Goal: Register for event/course

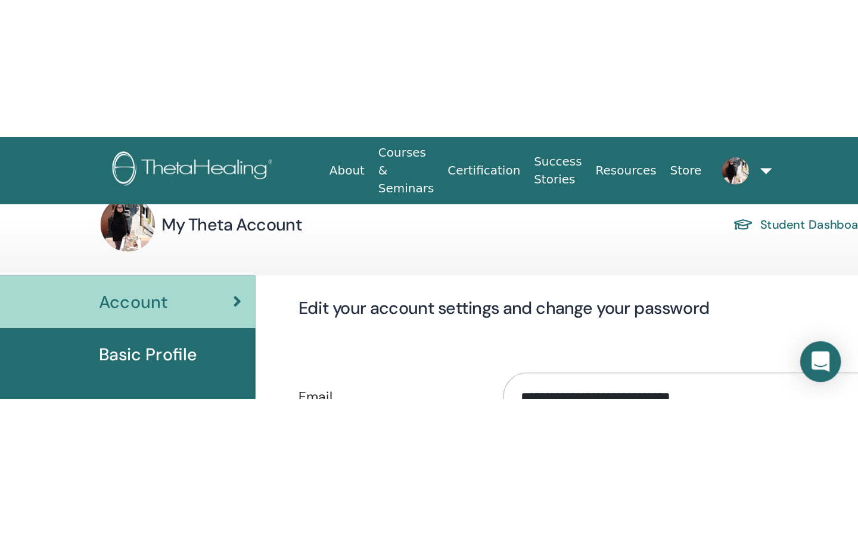
scroll to position [10, 0]
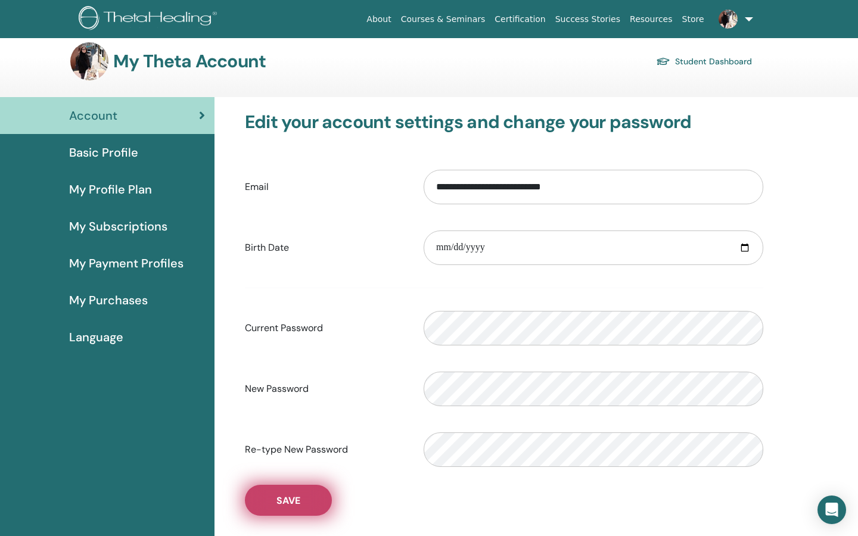
click at [315, 183] on button "Save" at bounding box center [288, 500] width 87 height 31
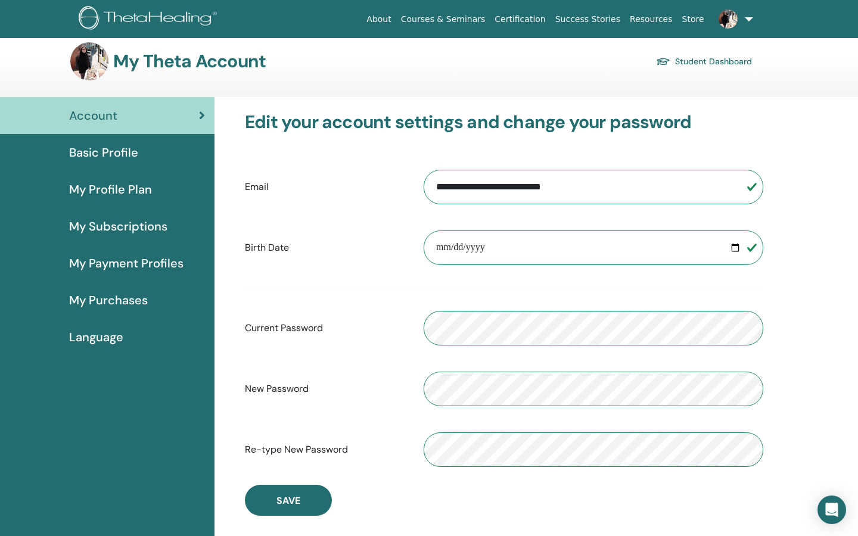
click at [467, 17] on link "Courses & Seminars" at bounding box center [443, 19] width 94 height 22
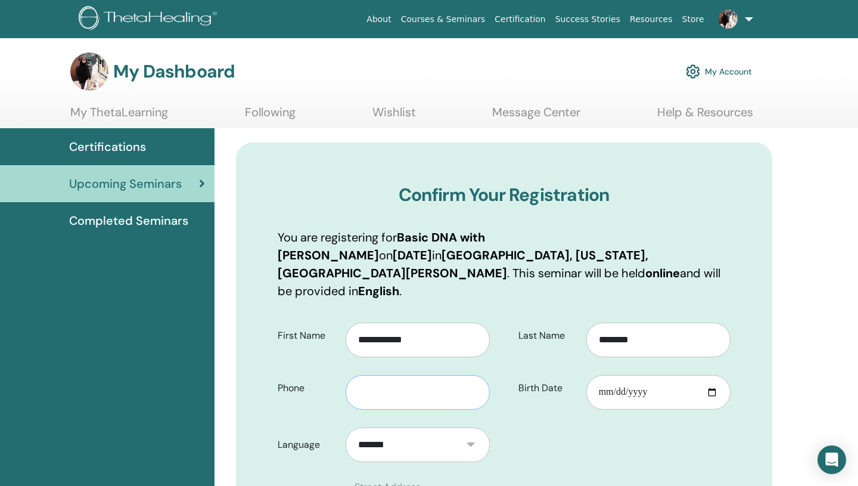
click at [422, 386] on input "text" at bounding box center [418, 392] width 144 height 35
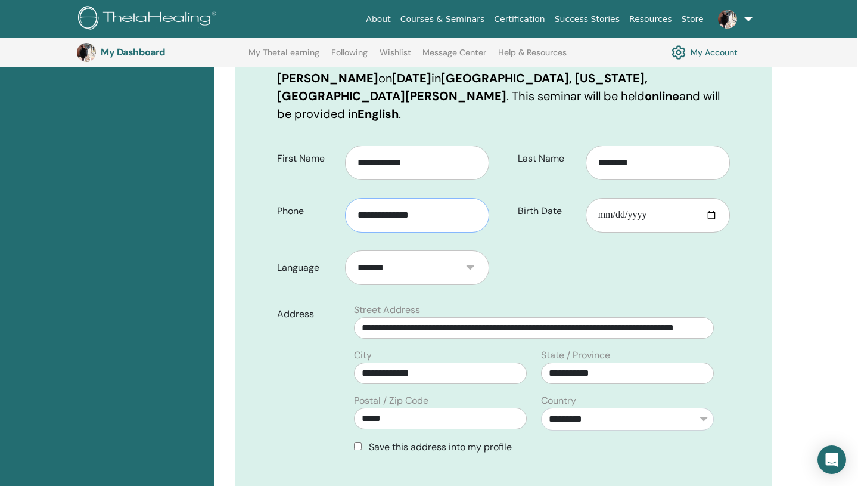
scroll to position [238, 1]
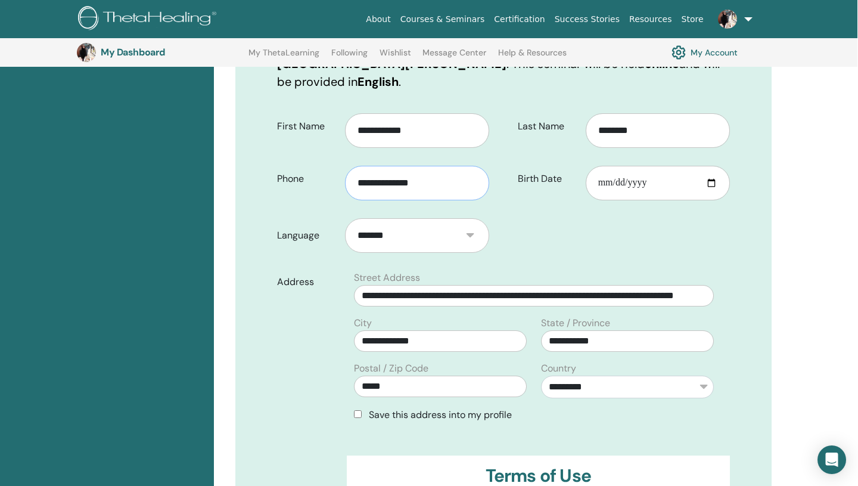
type input "**********"
click at [372, 285] on input "**********" at bounding box center [534, 295] width 360 height 21
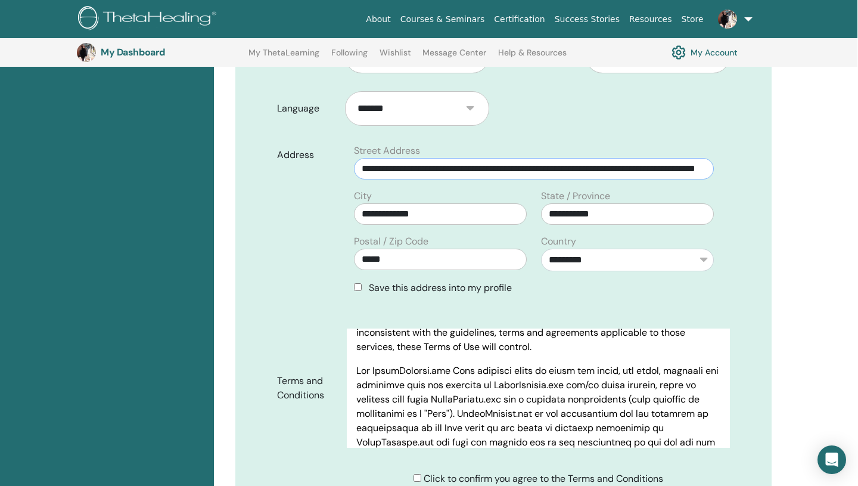
scroll to position [0, 0]
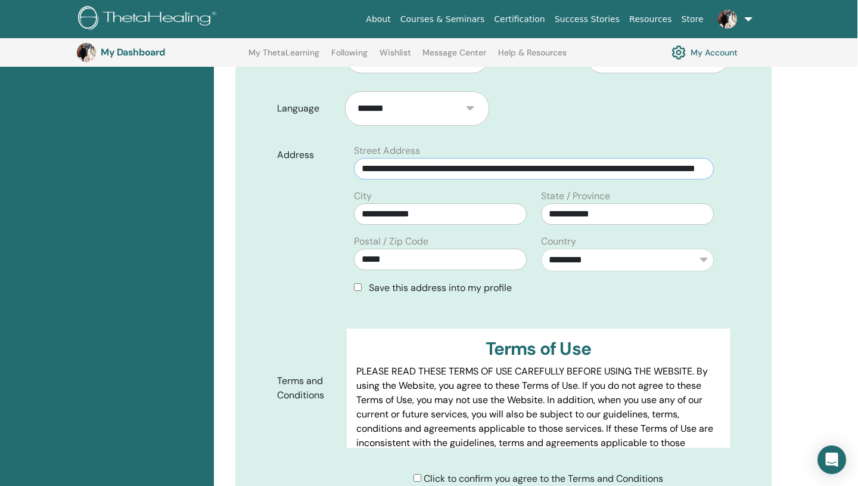
type input "**********"
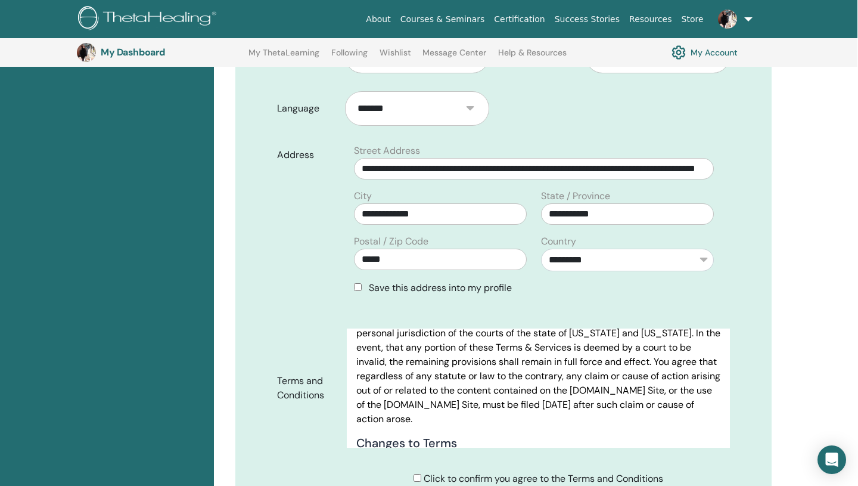
scroll to position [6202, 0]
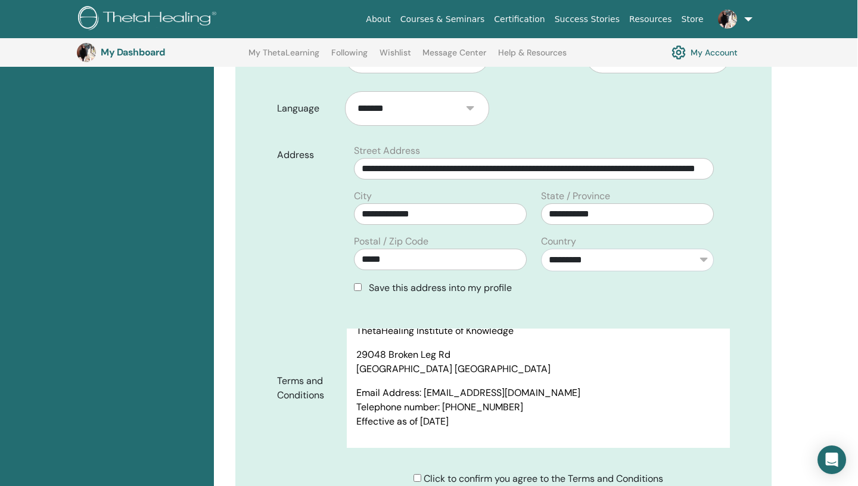
drag, startPoint x: 489, startPoint y: 326, endPoint x: 539, endPoint y: 400, distance: 89.3
click at [539, 400] on div "Terms of Use PLEASE READ THESE TERMS OF USE CAREFULLY BEFORE USING THE WEBSITE.…" at bounding box center [538, 387] width 383 height 119
copy div "Terms of Use PLEASE READ THESE TERMS OF USE CAREFULLY BEFORE USING THE WEBSITE.…"
drag, startPoint x: 442, startPoint y: 392, endPoint x: 48, endPoint y: 0, distance: 556.0
click at [0, 0] on body "About Courses & Seminars Certification Success Stories Resources Store [PERSON_…" at bounding box center [428, 467] width 858 height 1664
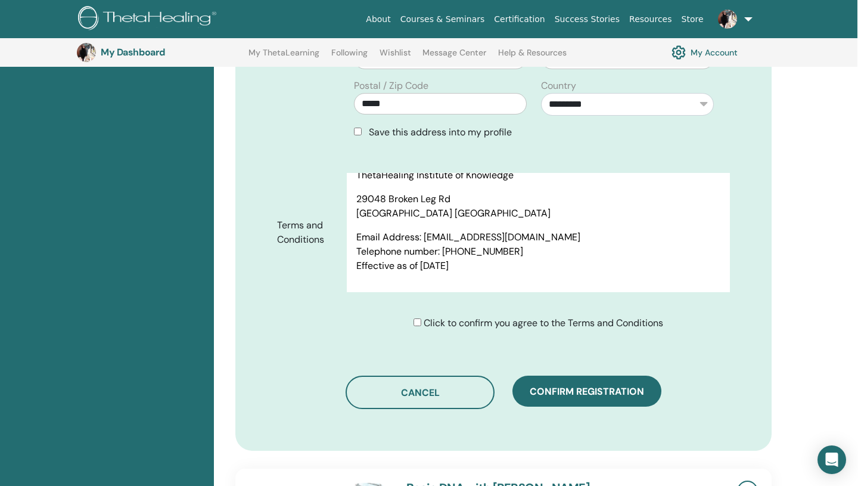
scroll to position [524, 1]
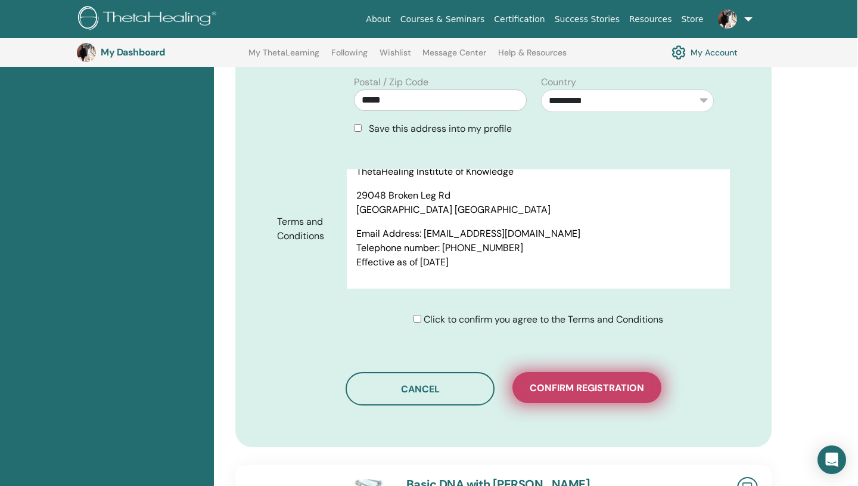
click at [576, 381] on span "Confirm registration" at bounding box center [587, 387] width 114 height 13
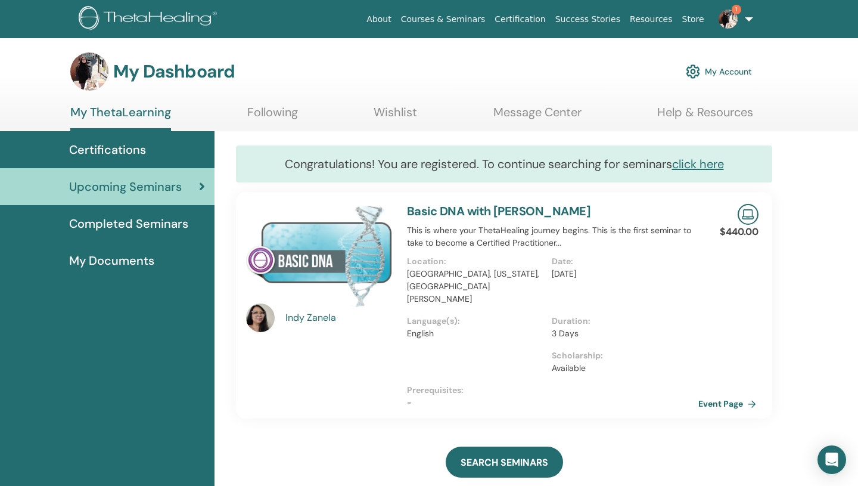
click at [738, 395] on link "Event Page" at bounding box center [730, 404] width 63 height 18
click at [722, 395] on link "Event Page" at bounding box center [730, 404] width 63 height 18
